Goal: Task Accomplishment & Management: Use online tool/utility

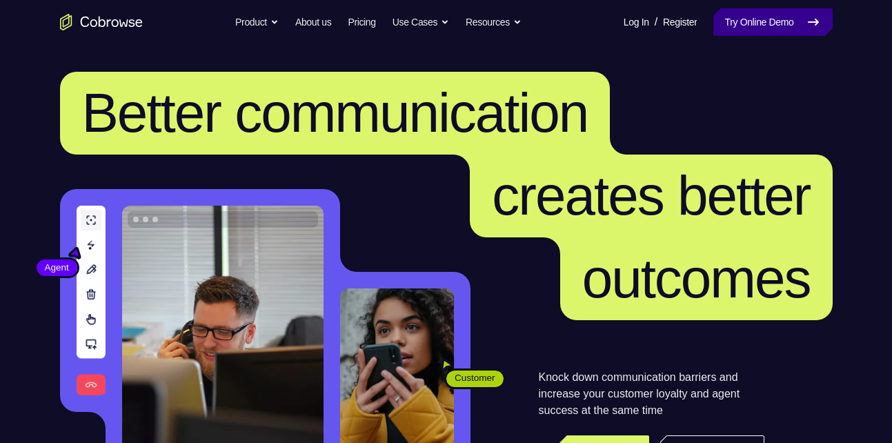
click at [768, 32] on link "Try Online Demo" at bounding box center [772, 22] width 119 height 28
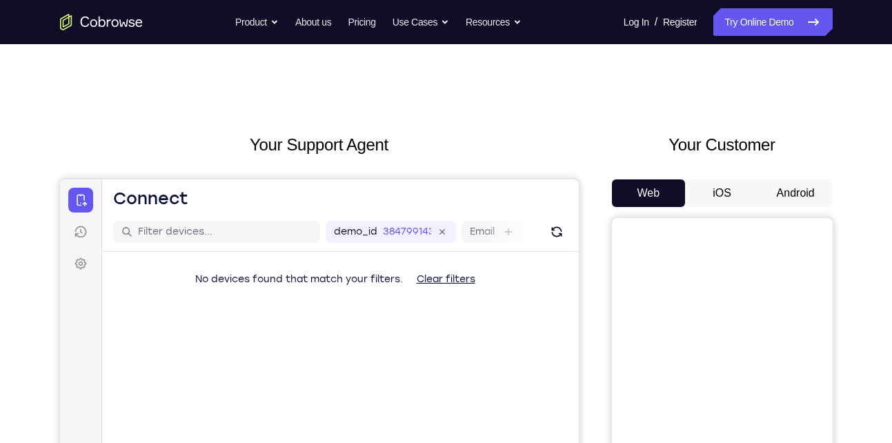
click at [805, 198] on button "Android" at bounding box center [795, 193] width 74 height 28
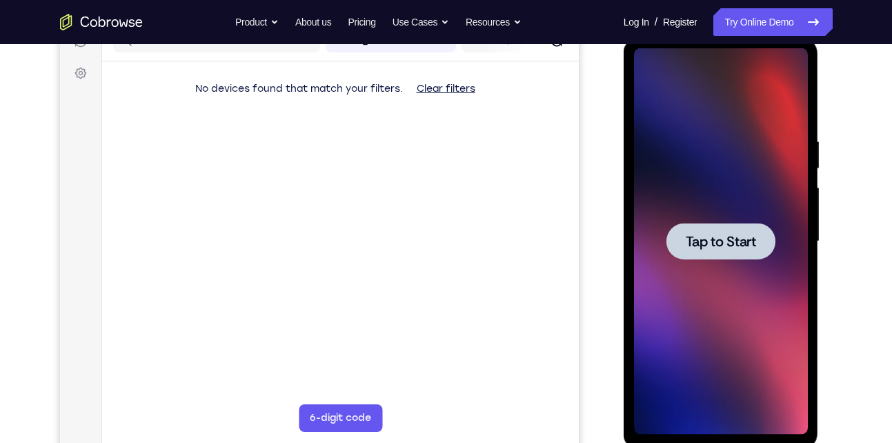
scroll to position [191, 0]
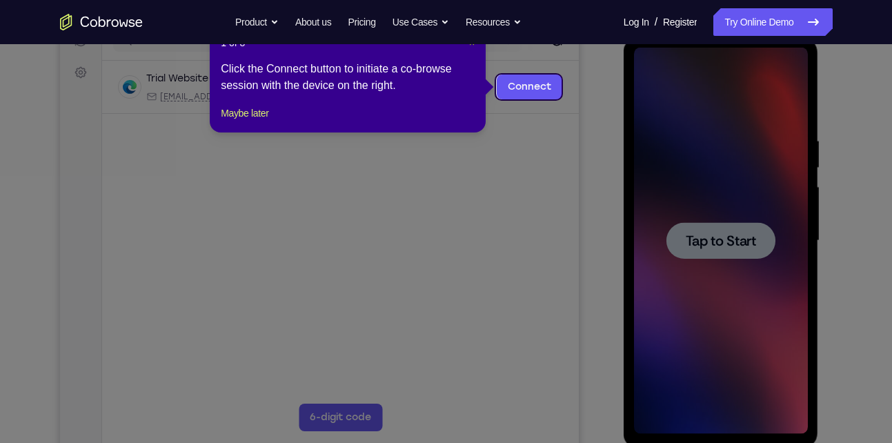
click at [469, 48] on button "×" at bounding box center [472, 43] width 6 height 14
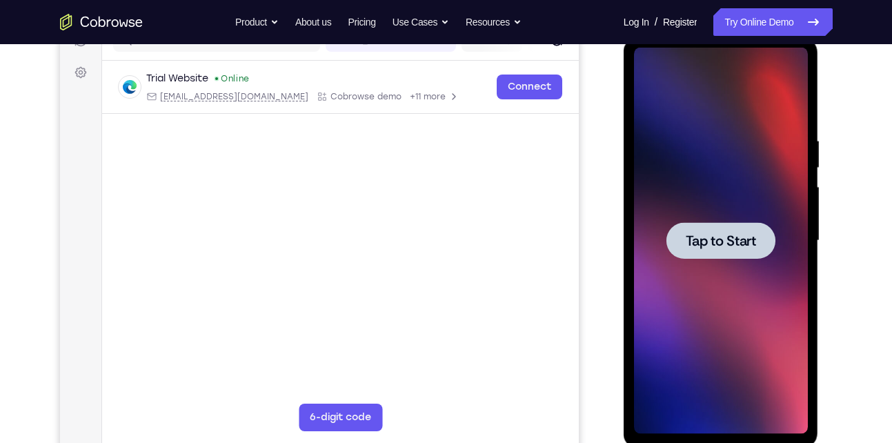
scroll to position [179, 0]
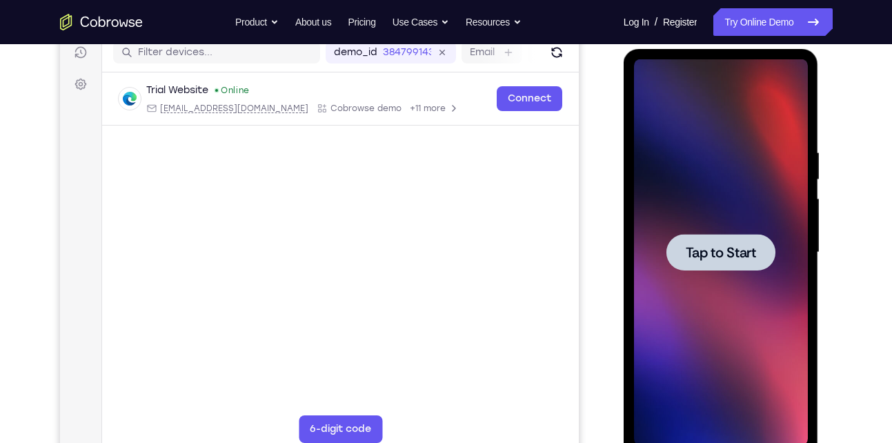
click at [727, 224] on div at bounding box center [721, 252] width 174 height 386
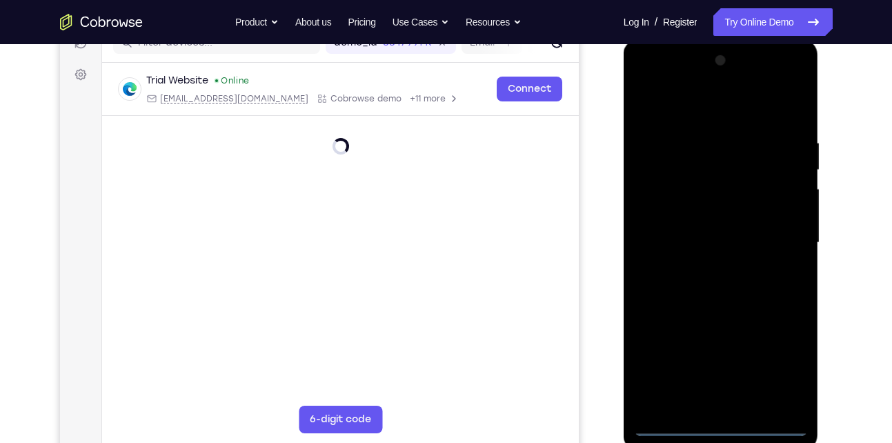
scroll to position [190, 0]
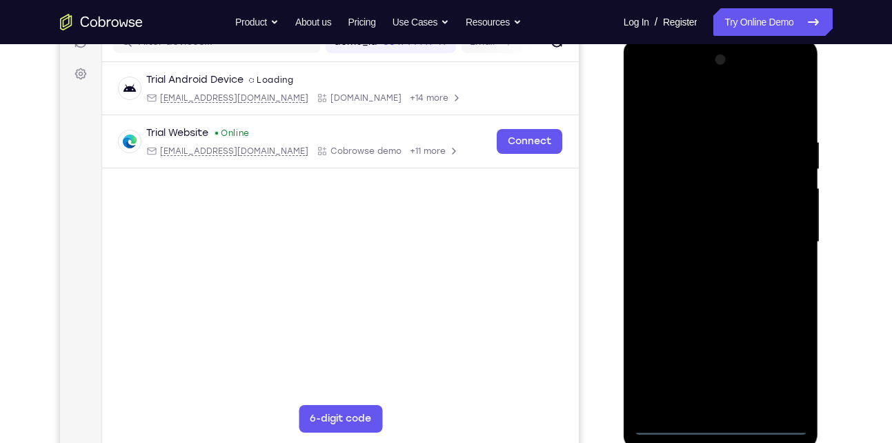
click at [728, 426] on div at bounding box center [721, 242] width 174 height 386
click at [778, 371] on div at bounding box center [721, 242] width 174 height 386
click at [644, 88] on div at bounding box center [721, 242] width 174 height 386
click at [660, 200] on div at bounding box center [721, 242] width 174 height 386
click at [705, 240] on div at bounding box center [721, 242] width 174 height 386
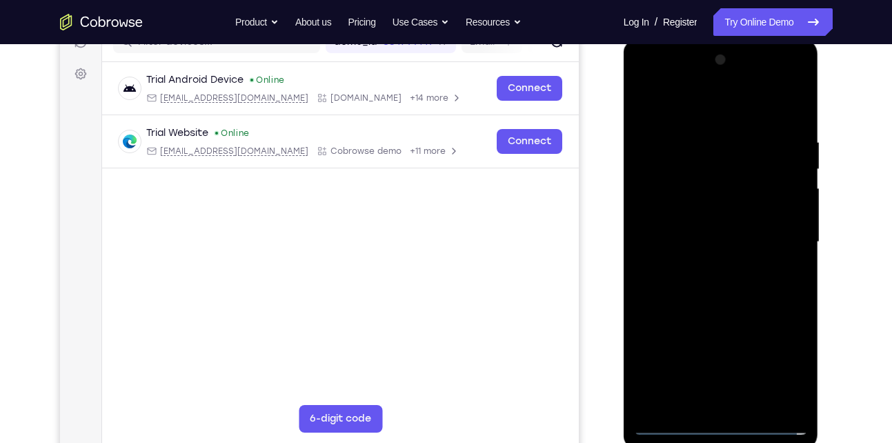
click at [792, 199] on div at bounding box center [721, 242] width 174 height 386
click at [689, 223] on div at bounding box center [721, 242] width 174 height 386
click at [738, 265] on div at bounding box center [721, 242] width 174 height 386
click at [749, 107] on div at bounding box center [721, 242] width 174 height 386
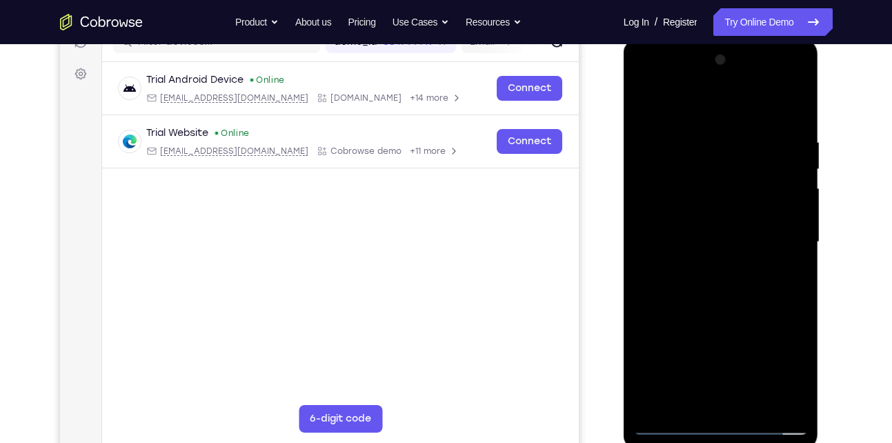
click at [732, 128] on div at bounding box center [721, 242] width 174 height 386
click at [698, 252] on div at bounding box center [721, 242] width 174 height 386
click at [673, 249] on div at bounding box center [721, 242] width 174 height 386
click at [786, 184] on div at bounding box center [721, 242] width 174 height 386
click at [717, 296] on div at bounding box center [721, 242] width 174 height 386
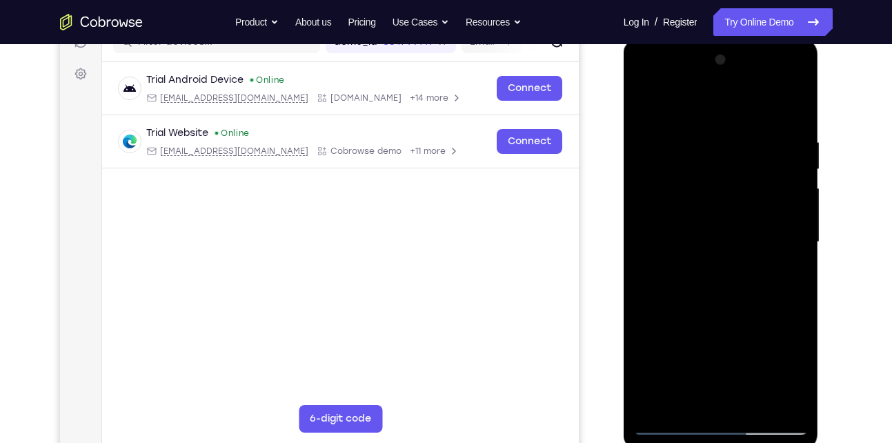
click at [679, 127] on div at bounding box center [721, 242] width 174 height 386
click at [705, 233] on div at bounding box center [721, 242] width 174 height 386
click at [665, 219] on div at bounding box center [721, 242] width 174 height 386
click at [667, 177] on div at bounding box center [721, 242] width 174 height 386
drag, startPoint x: 771, startPoint y: 234, endPoint x: 620, endPoint y: 245, distance: 151.5
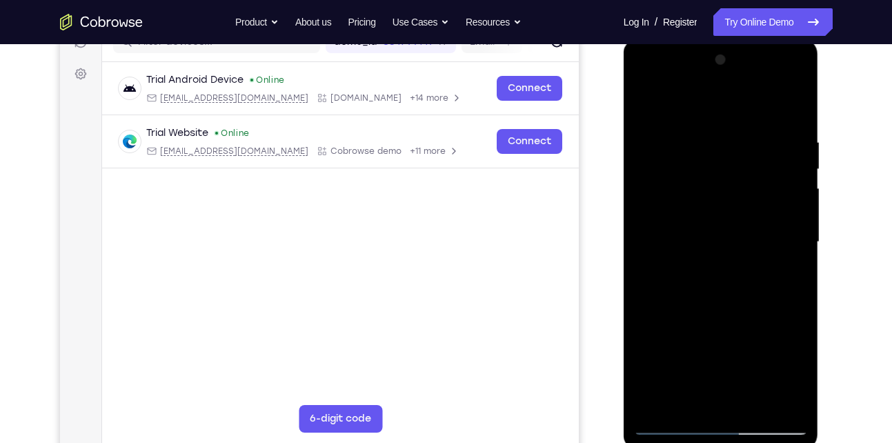
click at [623, 245] on html "Online web based iOS Simulators and Android Emulators. Run iPhone, iPad, Mobile…" at bounding box center [721, 246] width 197 height 414
click at [647, 104] on div at bounding box center [721, 242] width 174 height 386
drag, startPoint x: 719, startPoint y: 336, endPoint x: 715, endPoint y: 232, distance: 103.5
click at [715, 232] on div at bounding box center [721, 242] width 174 height 386
click at [686, 274] on div at bounding box center [721, 242] width 174 height 386
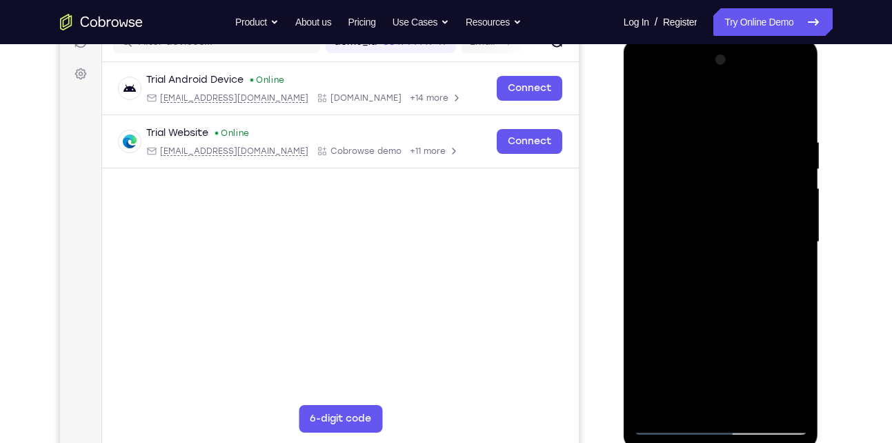
drag, startPoint x: 749, startPoint y: 370, endPoint x: 752, endPoint y: 191, distance: 178.6
click at [752, 191] on div at bounding box center [721, 242] width 174 height 386
drag, startPoint x: 747, startPoint y: 367, endPoint x: 741, endPoint y: 215, distance: 152.5
click at [741, 215] on div at bounding box center [721, 242] width 174 height 386
drag, startPoint x: 732, startPoint y: 350, endPoint x: 724, endPoint y: 234, distance: 116.1
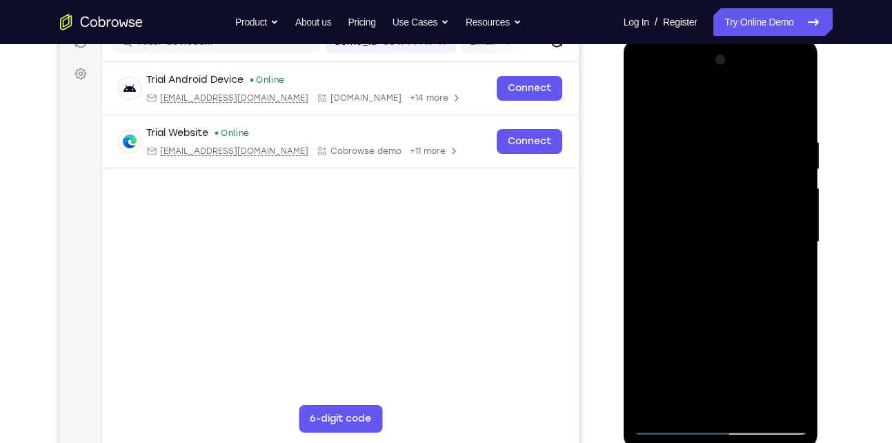
click at [724, 234] on div at bounding box center [721, 242] width 174 height 386
click at [667, 430] on div at bounding box center [721, 242] width 174 height 386
click at [646, 82] on div at bounding box center [721, 242] width 174 height 386
click at [780, 239] on div at bounding box center [721, 242] width 174 height 386
click at [705, 268] on div at bounding box center [721, 242] width 174 height 386
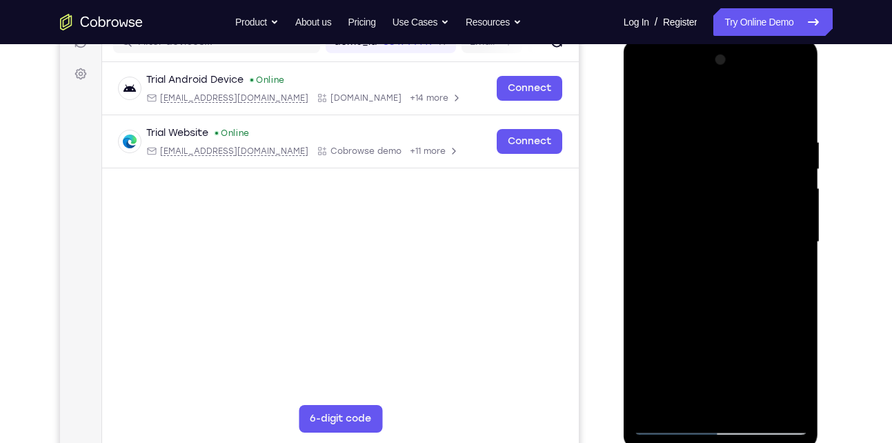
click at [730, 306] on div at bounding box center [721, 242] width 174 height 386
click at [695, 228] on div at bounding box center [721, 242] width 174 height 386
click at [721, 201] on div at bounding box center [721, 242] width 174 height 386
click at [725, 186] on div at bounding box center [721, 242] width 174 height 386
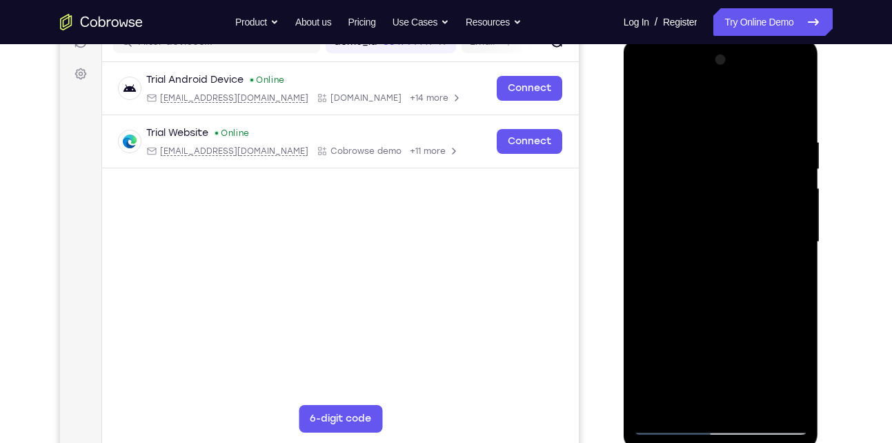
click at [636, 97] on div at bounding box center [721, 242] width 174 height 386
click at [692, 157] on div at bounding box center [721, 242] width 174 height 386
click at [720, 301] on div at bounding box center [721, 242] width 174 height 386
click at [756, 403] on div at bounding box center [721, 242] width 174 height 386
click at [723, 309] on div at bounding box center [721, 242] width 174 height 386
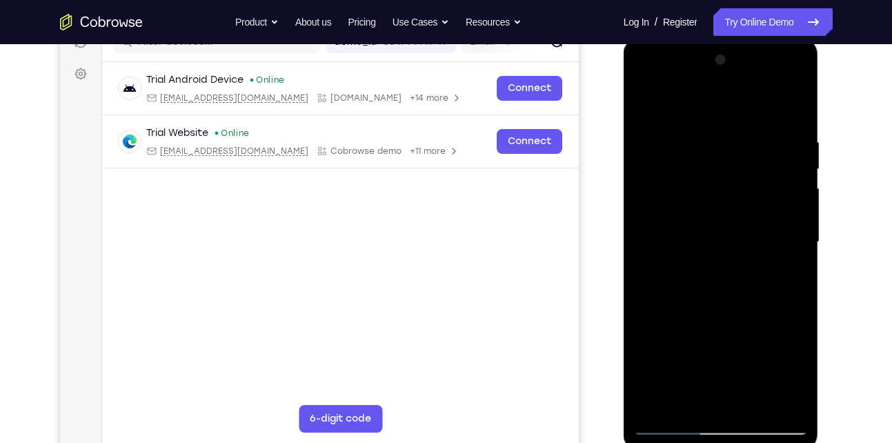
click at [648, 105] on div at bounding box center [721, 242] width 174 height 386
click at [796, 302] on div at bounding box center [721, 242] width 174 height 386
drag, startPoint x: 733, startPoint y: 332, endPoint x: 733, endPoint y: 270, distance: 61.4
click at [733, 270] on div at bounding box center [721, 242] width 174 height 386
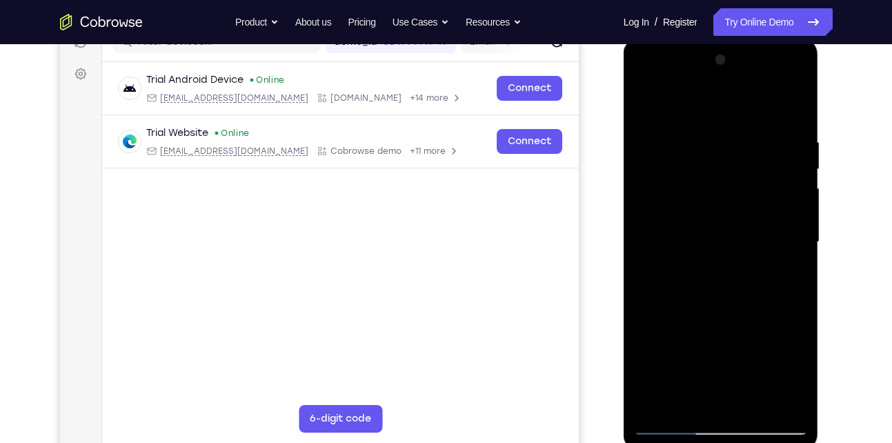
click at [647, 368] on div at bounding box center [721, 242] width 174 height 386
drag, startPoint x: 714, startPoint y: 183, endPoint x: 738, endPoint y: 336, distance: 155.1
click at [738, 336] on div at bounding box center [721, 242] width 174 height 386
click at [691, 121] on div at bounding box center [721, 242] width 174 height 386
click at [776, 400] on div at bounding box center [721, 242] width 174 height 386
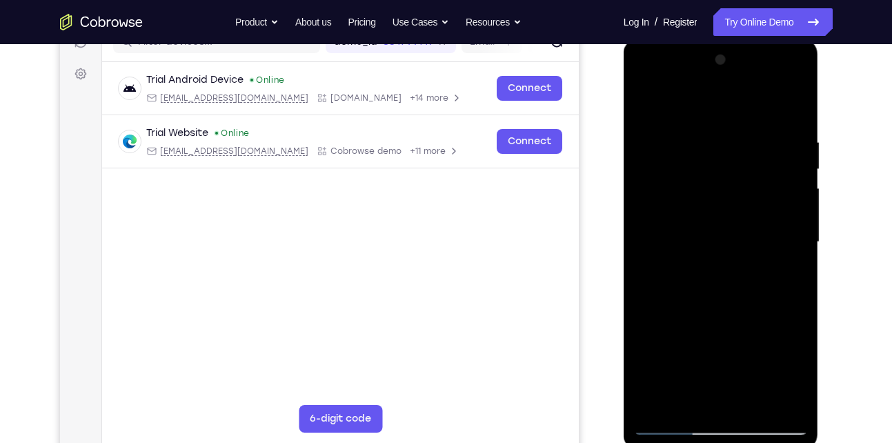
click at [788, 248] on div at bounding box center [721, 242] width 174 height 386
drag, startPoint x: 788, startPoint y: 248, endPoint x: 648, endPoint y: 268, distance: 141.4
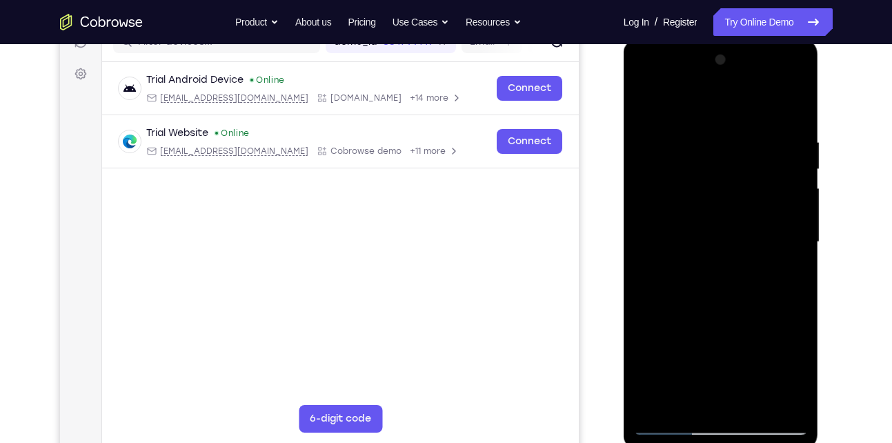
click at [648, 268] on div at bounding box center [721, 242] width 174 height 386
click at [774, 396] on div at bounding box center [721, 242] width 174 height 386
drag, startPoint x: 787, startPoint y: 208, endPoint x: 665, endPoint y: 236, distance: 124.6
click at [665, 236] on div at bounding box center [721, 242] width 174 height 386
drag, startPoint x: 771, startPoint y: 197, endPoint x: 647, endPoint y: 199, distance: 123.4
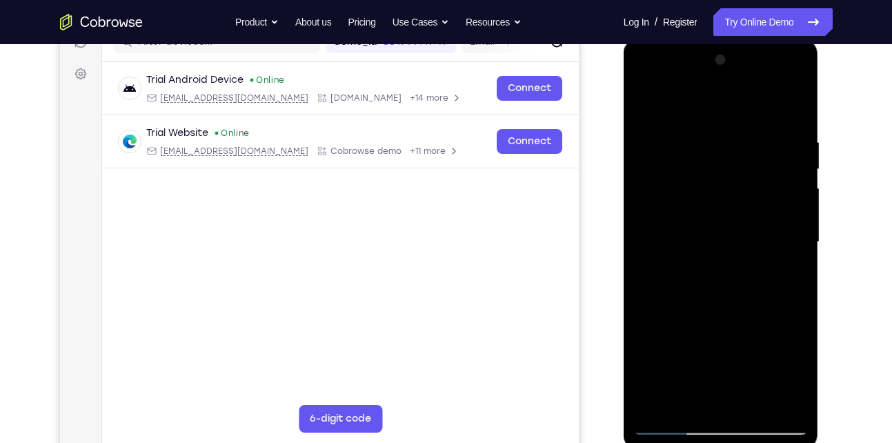
click at [647, 199] on div at bounding box center [721, 242] width 174 height 386
drag, startPoint x: 770, startPoint y: 201, endPoint x: 638, endPoint y: 206, distance: 131.8
click at [638, 206] on div at bounding box center [721, 242] width 174 height 386
drag, startPoint x: 772, startPoint y: 214, endPoint x: 656, endPoint y: 208, distance: 115.4
click at [656, 208] on div at bounding box center [721, 242] width 174 height 386
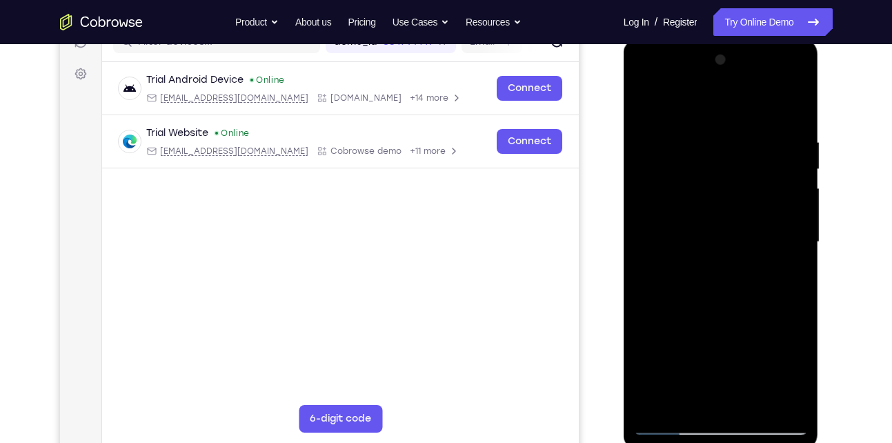
click at [684, 396] on div at bounding box center [721, 242] width 174 height 386
click at [767, 241] on div at bounding box center [721, 242] width 174 height 386
click at [751, 399] on div at bounding box center [721, 242] width 174 height 386
click at [776, 400] on div at bounding box center [721, 242] width 174 height 386
click at [708, 263] on div at bounding box center [721, 242] width 174 height 386
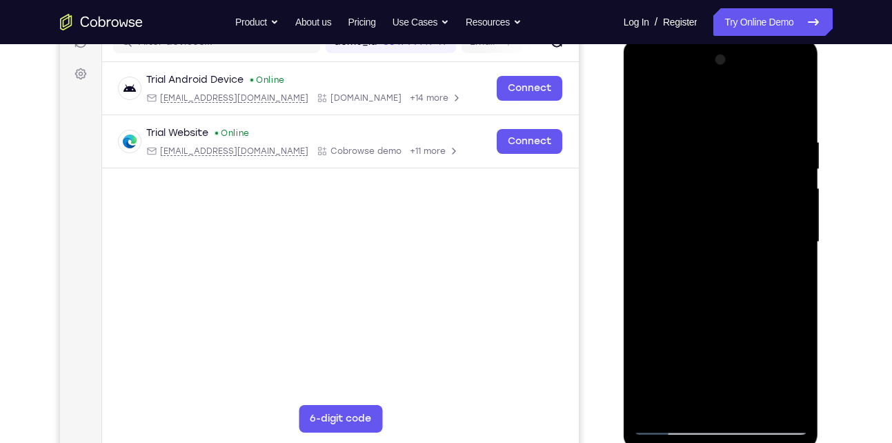
click at [743, 402] on div at bounding box center [721, 242] width 174 height 386
click at [792, 399] on div at bounding box center [721, 242] width 174 height 386
click at [772, 394] on div at bounding box center [721, 242] width 174 height 386
click at [691, 103] on div at bounding box center [721, 242] width 174 height 386
drag, startPoint x: 663, startPoint y: 172, endPoint x: 761, endPoint y: 172, distance: 97.9
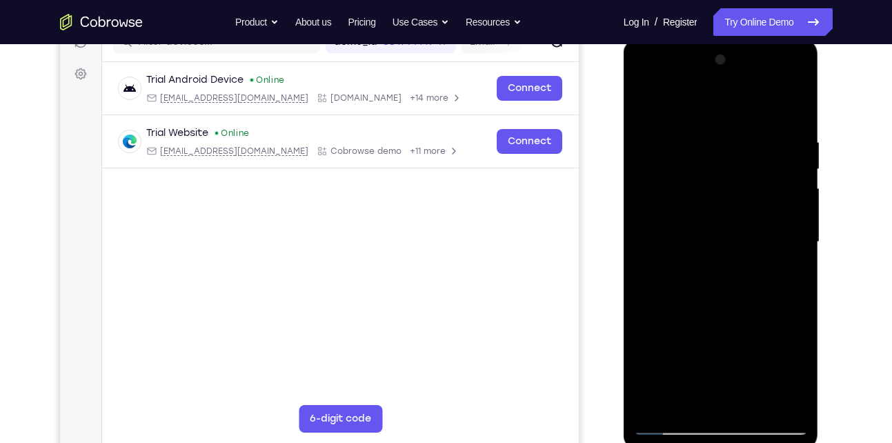
click at [761, 172] on div at bounding box center [721, 242] width 174 height 386
click at [649, 99] on div at bounding box center [721, 242] width 174 height 386
drag, startPoint x: 671, startPoint y: 217, endPoint x: 829, endPoint y: 202, distance: 159.3
click at [820, 202] on html "Online web based iOS Simulators and Android Emulators. Run iPhone, iPad, Mobile…" at bounding box center [721, 246] width 197 height 414
click at [689, 102] on div at bounding box center [721, 242] width 174 height 386
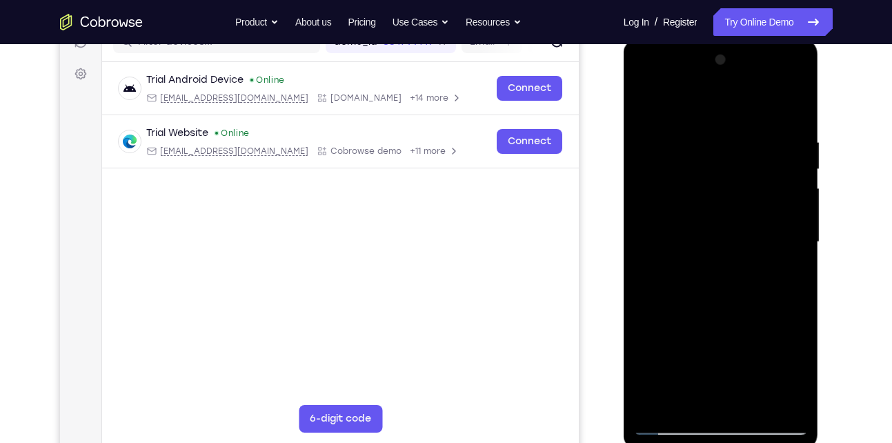
click at [752, 148] on div at bounding box center [721, 242] width 174 height 386
click at [674, 397] on div at bounding box center [721, 242] width 174 height 386
click at [785, 277] on div at bounding box center [721, 242] width 174 height 386
click at [792, 276] on div at bounding box center [721, 242] width 174 height 386
click at [647, 103] on div at bounding box center [721, 242] width 174 height 386
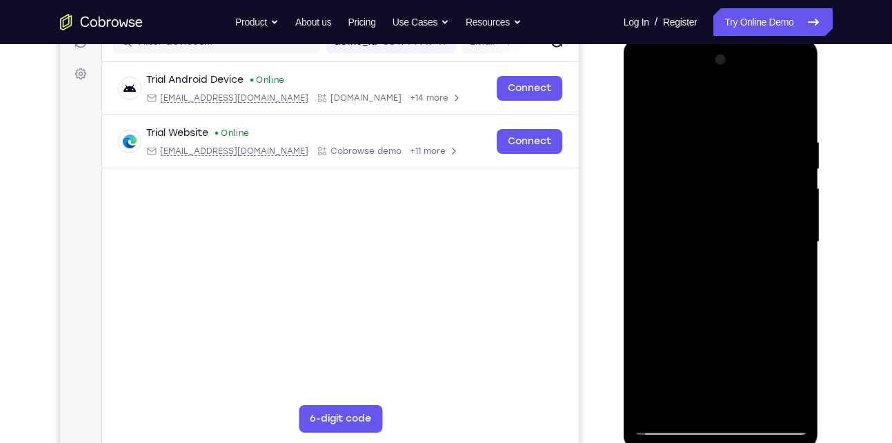
click at [647, 103] on div at bounding box center [721, 242] width 174 height 386
click at [795, 99] on div at bounding box center [721, 242] width 174 height 386
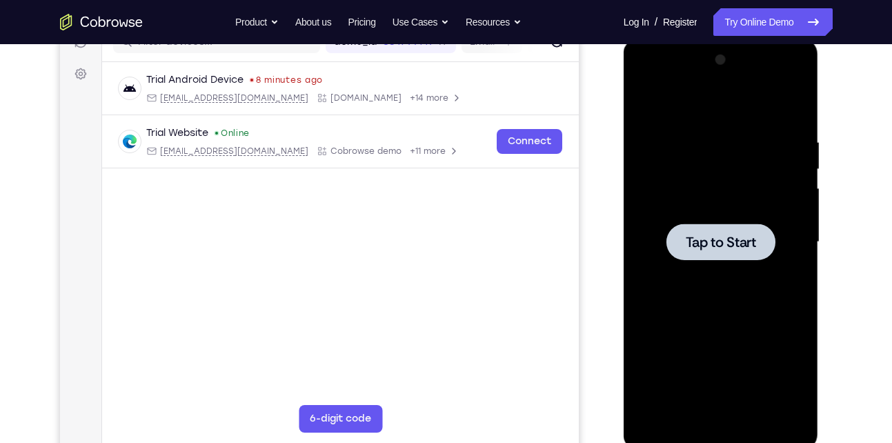
click at [682, 253] on div at bounding box center [720, 241] width 109 height 37
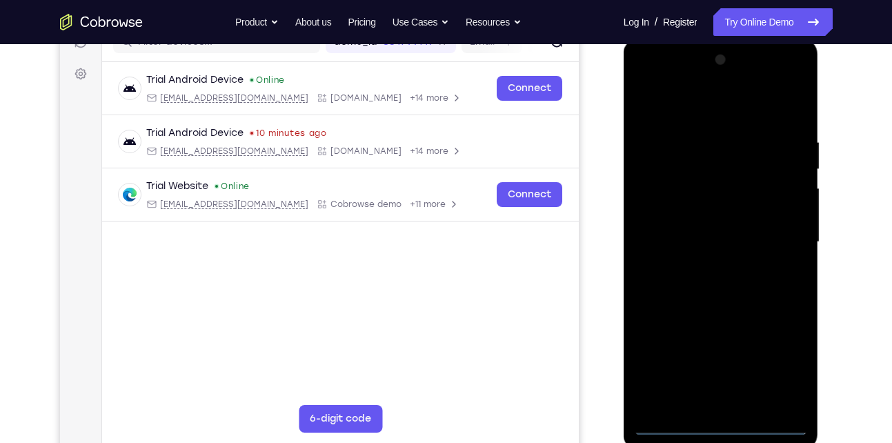
click at [725, 421] on div at bounding box center [721, 242] width 174 height 386
click at [784, 20] on link "Try Online Demo" at bounding box center [772, 22] width 119 height 28
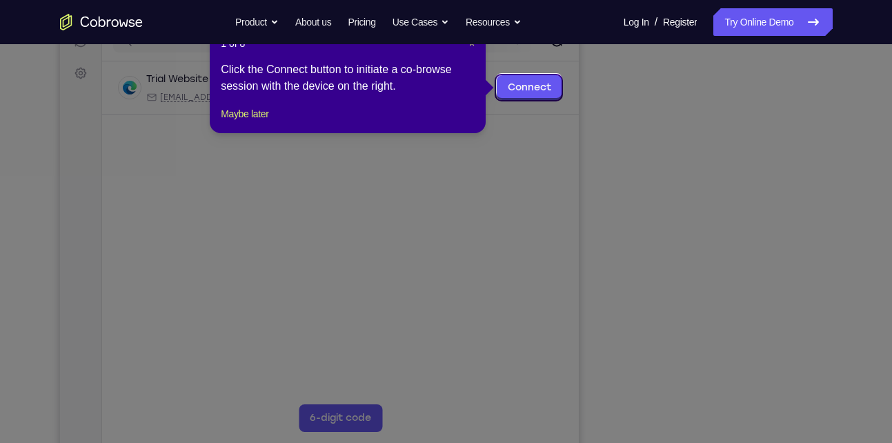
scroll to position [189, 0]
click at [470, 46] on span "×" at bounding box center [472, 44] width 6 height 11
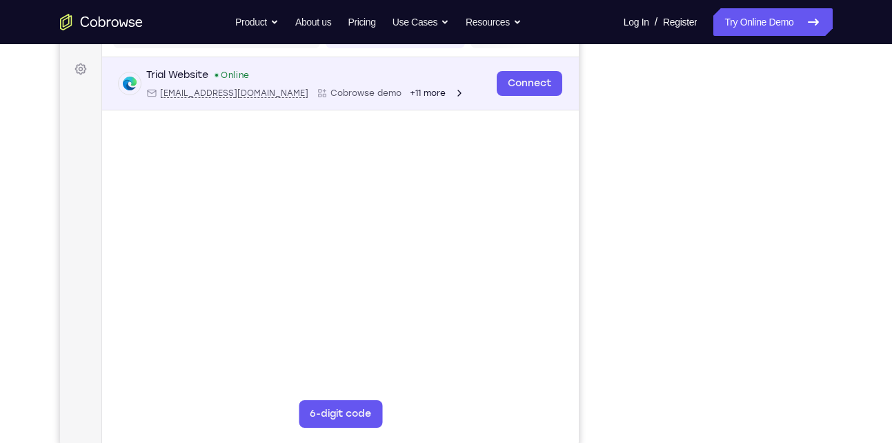
scroll to position [195, 0]
